Goal: Navigation & Orientation: Understand site structure

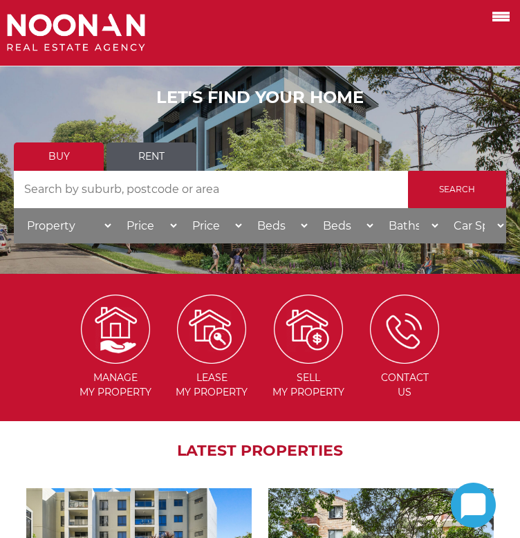
click at [495, 26] on label at bounding box center [483, 14] width 59 height 23
click at [0, 0] on input "checkbox" at bounding box center [0, 0] width 0 height 0
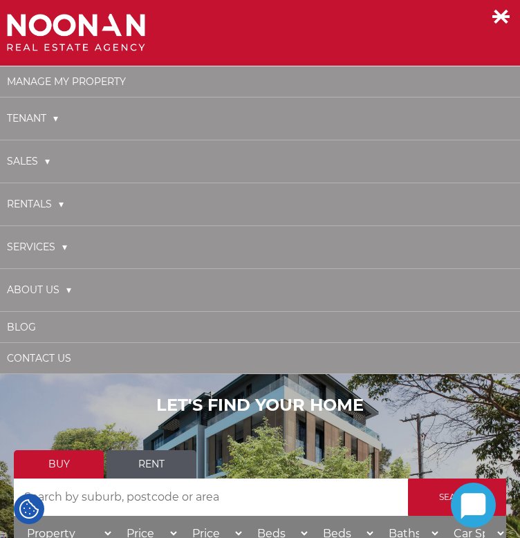
click at [55, 118] on link "Tenant" at bounding box center [32, 118] width 51 height 28
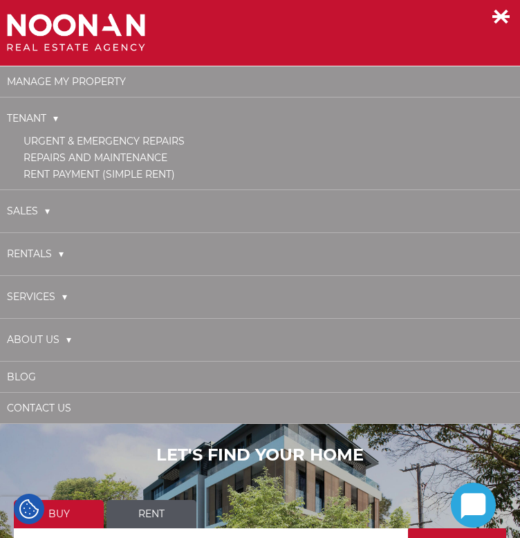
click at [44, 341] on link "About Us" at bounding box center [39, 340] width 64 height 28
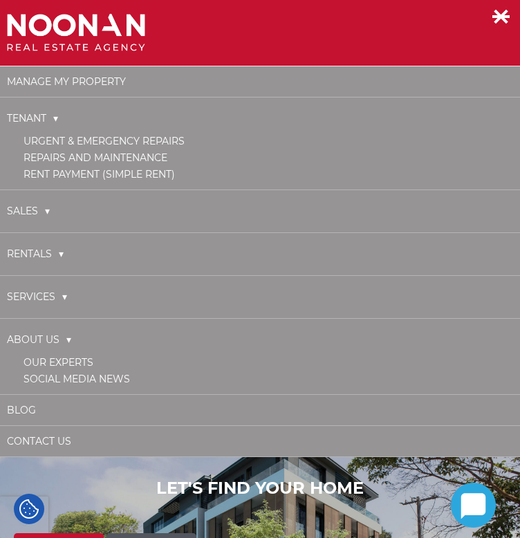
click at [84, 356] on link "Our Experts" at bounding box center [58, 362] width 70 height 12
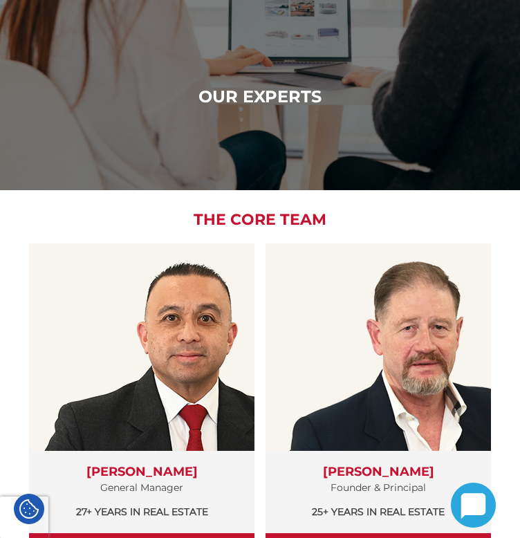
scroll to position [207, 0]
